Goal: Register for event/course

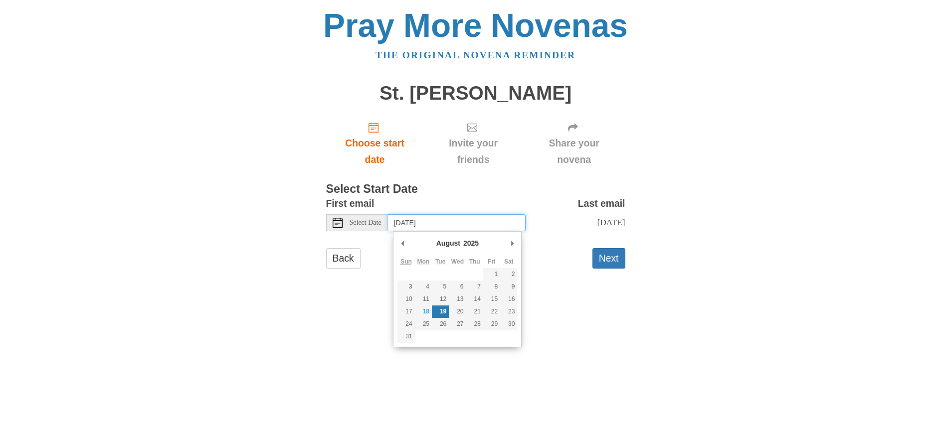
click at [463, 220] on input "[DATE]" at bounding box center [457, 222] width 138 height 17
type input "[DATE]"
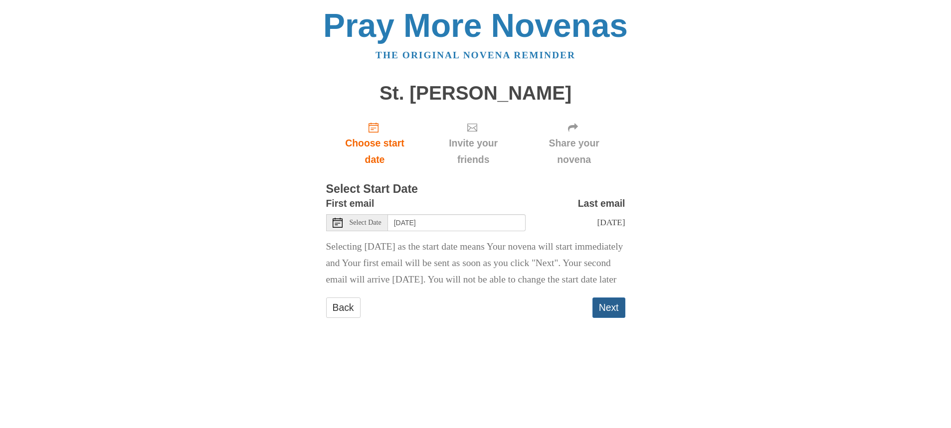
click at [608, 318] on button "Next" at bounding box center [608, 308] width 33 height 20
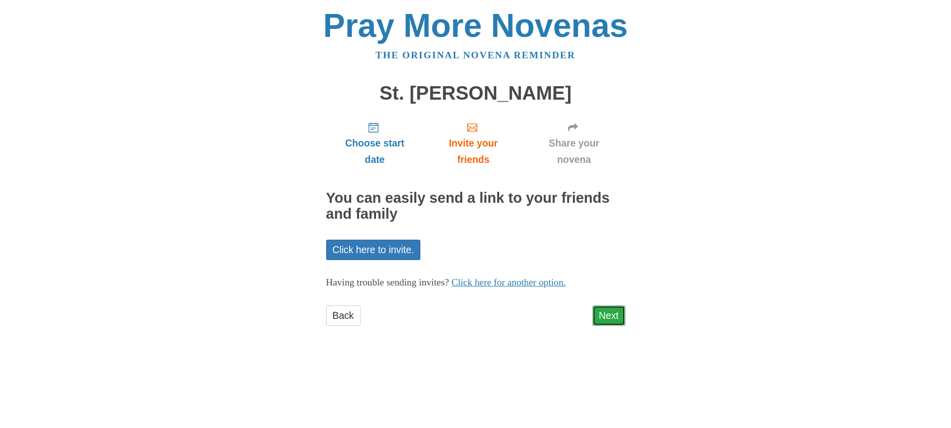
click at [609, 319] on link "Next" at bounding box center [608, 316] width 33 height 20
